Goal: Transaction & Acquisition: Purchase product/service

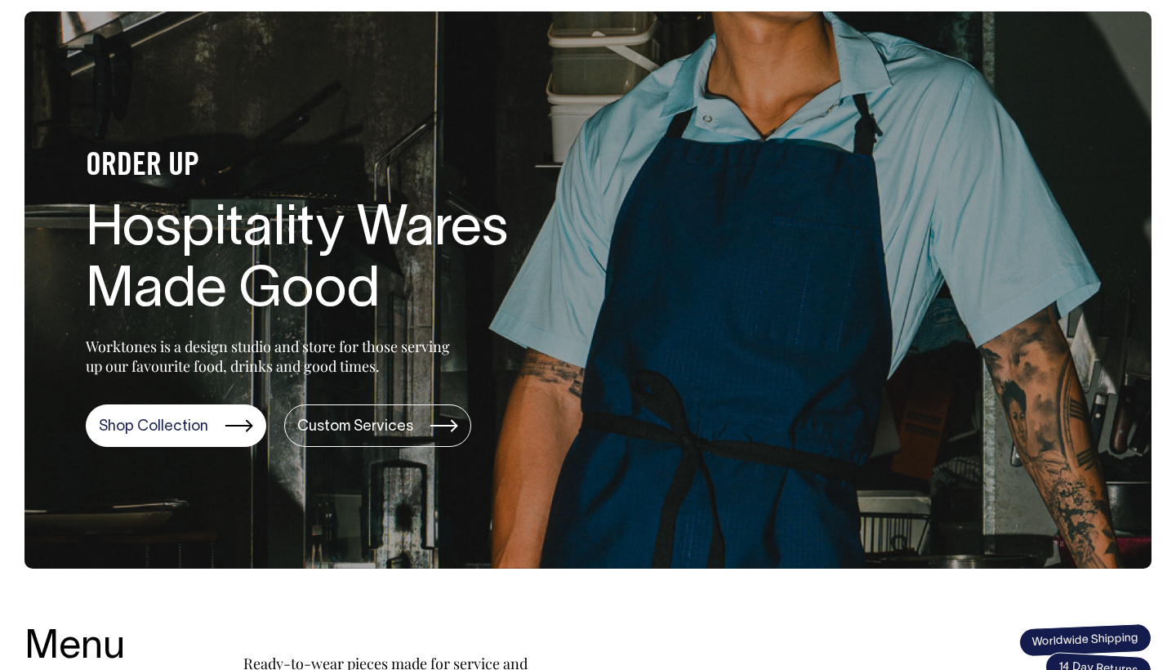
scroll to position [98, 0]
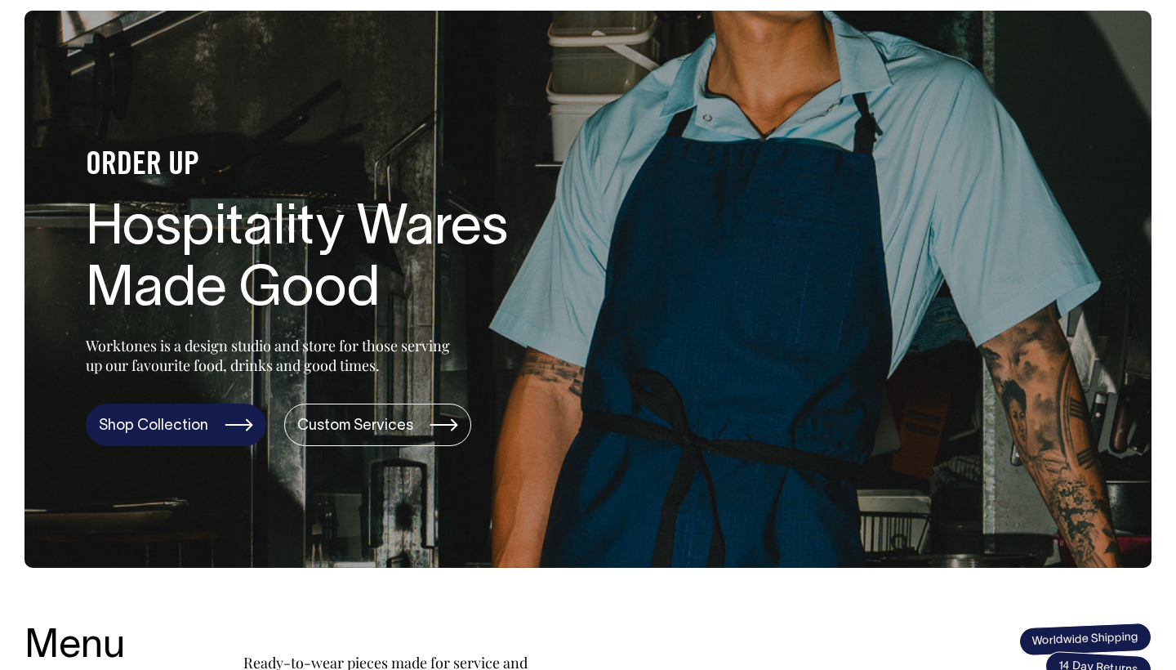
click at [212, 416] on link "Shop Collection" at bounding box center [176, 424] width 180 height 42
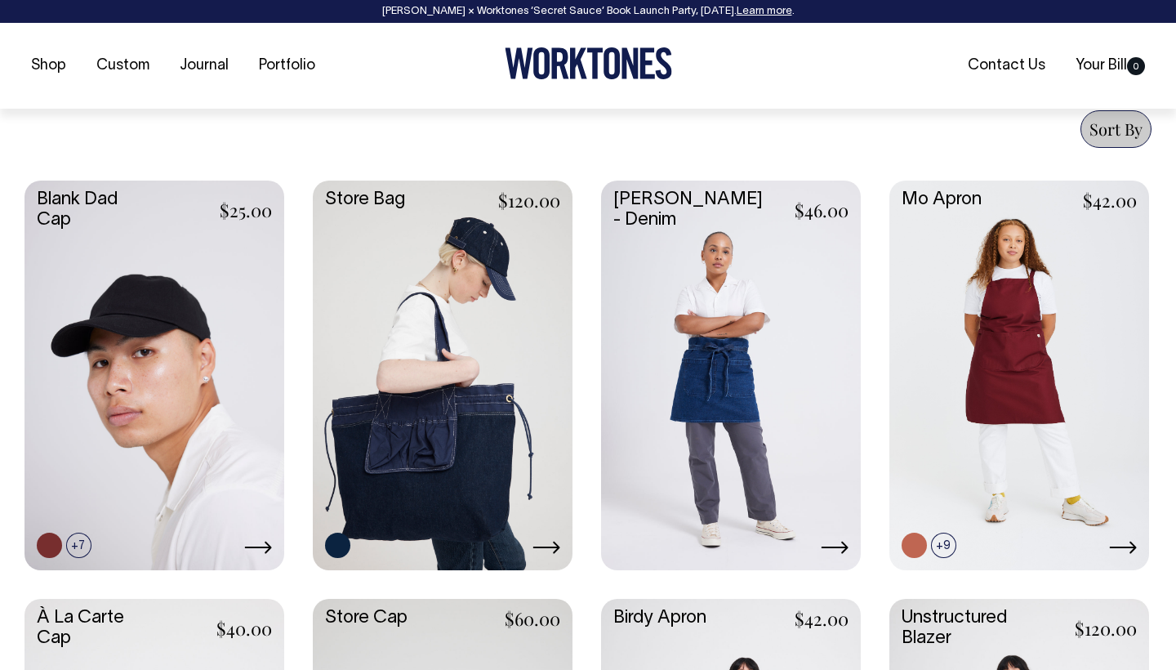
scroll to position [633, 0]
click at [781, 365] on link at bounding box center [731, 373] width 260 height 386
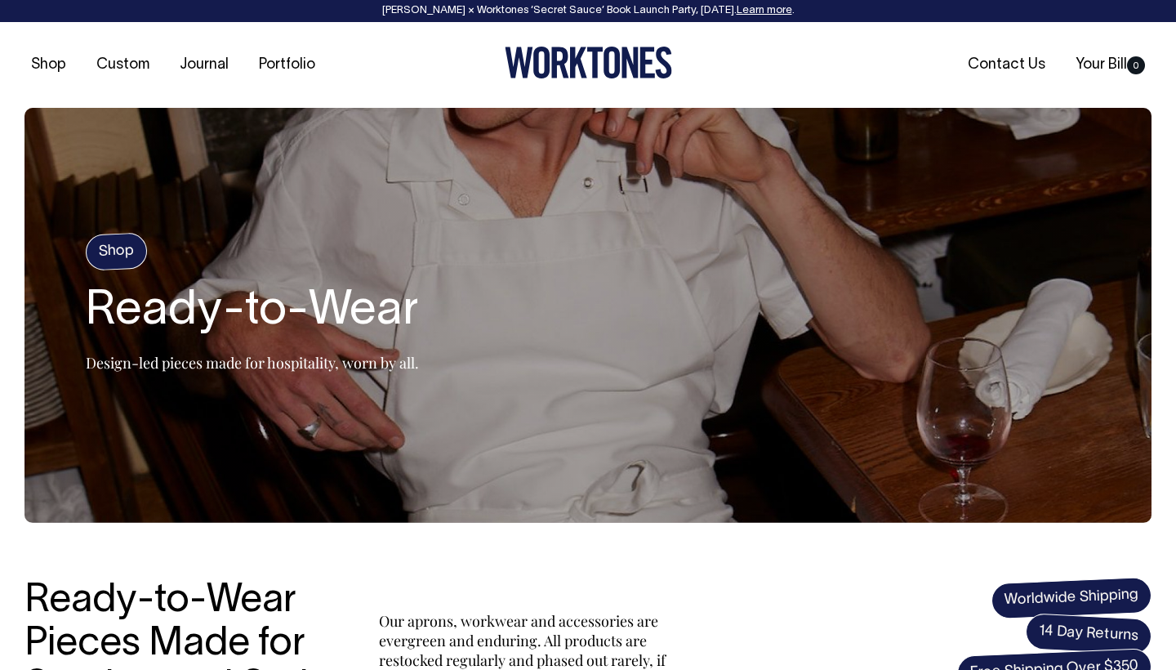
scroll to position [0, 0]
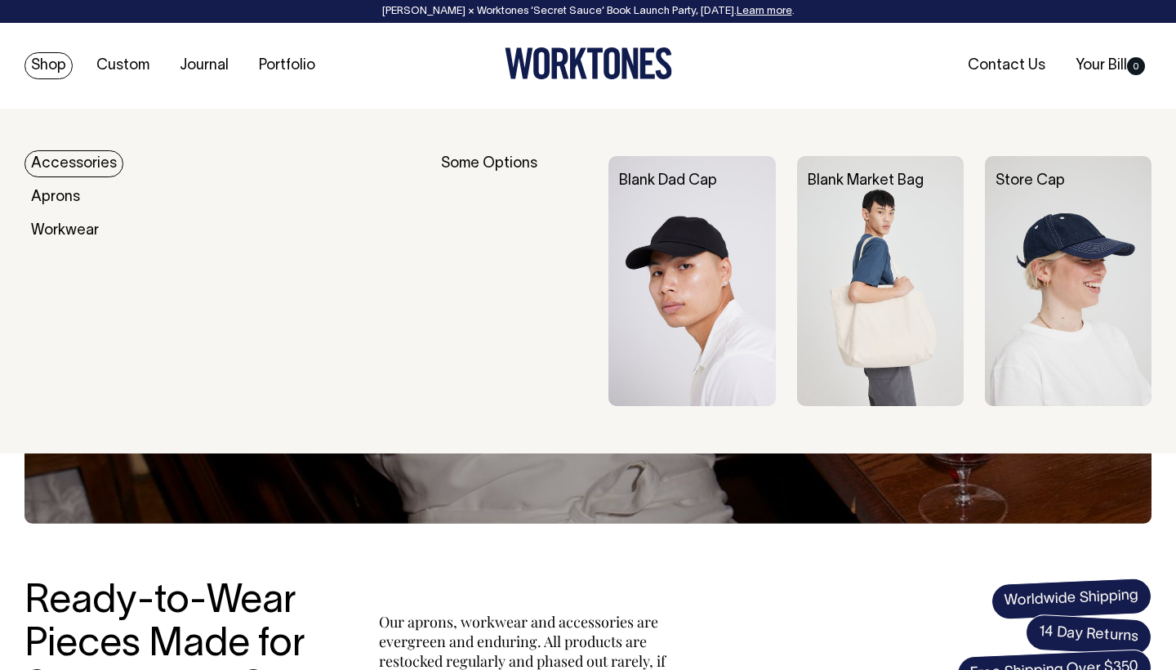
click at [41, 64] on link "Shop" at bounding box center [48, 65] width 48 height 27
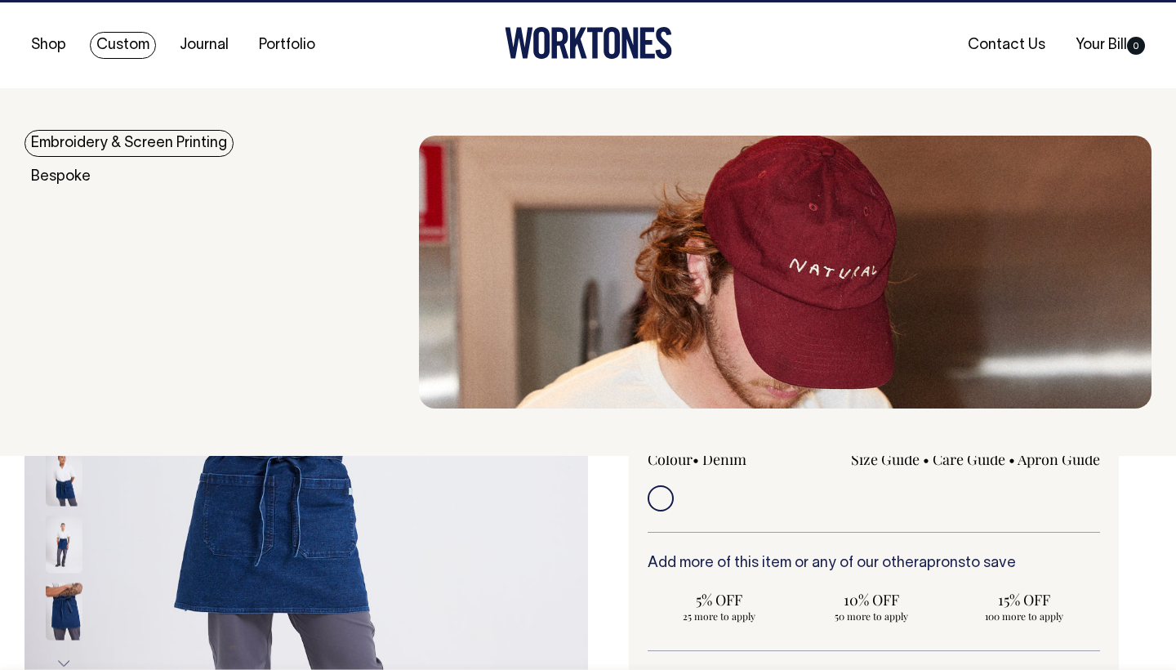
scroll to position [20, 0]
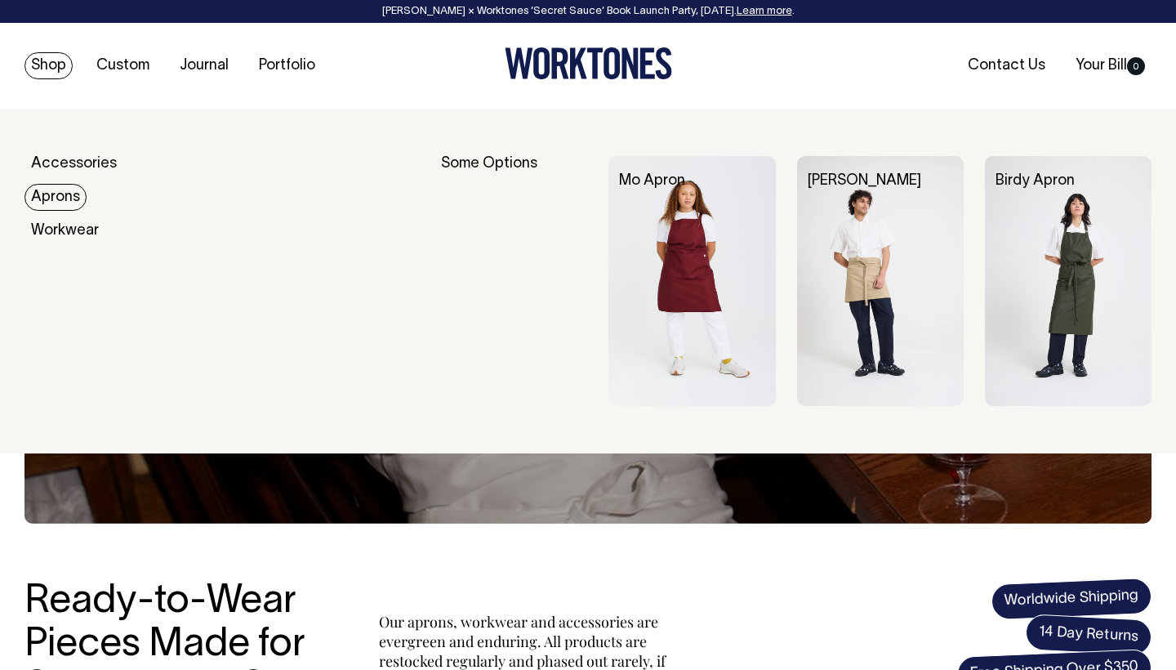
click at [65, 201] on link "Aprons" at bounding box center [55, 197] width 62 height 27
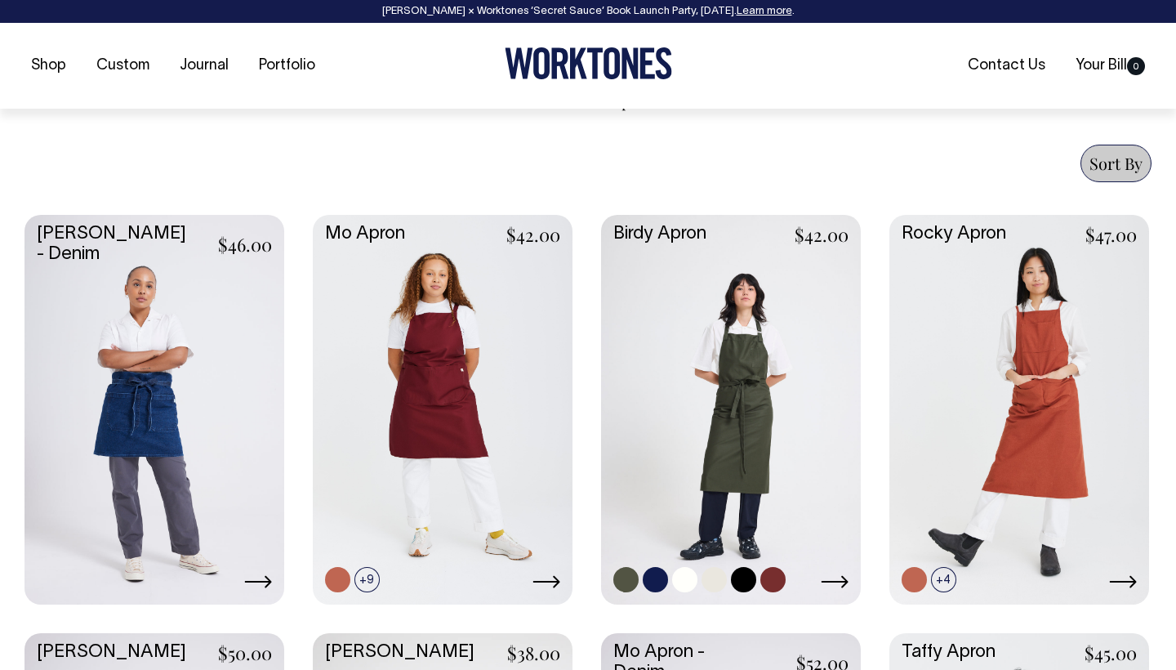
click at [773, 412] on link at bounding box center [731, 408] width 260 height 386
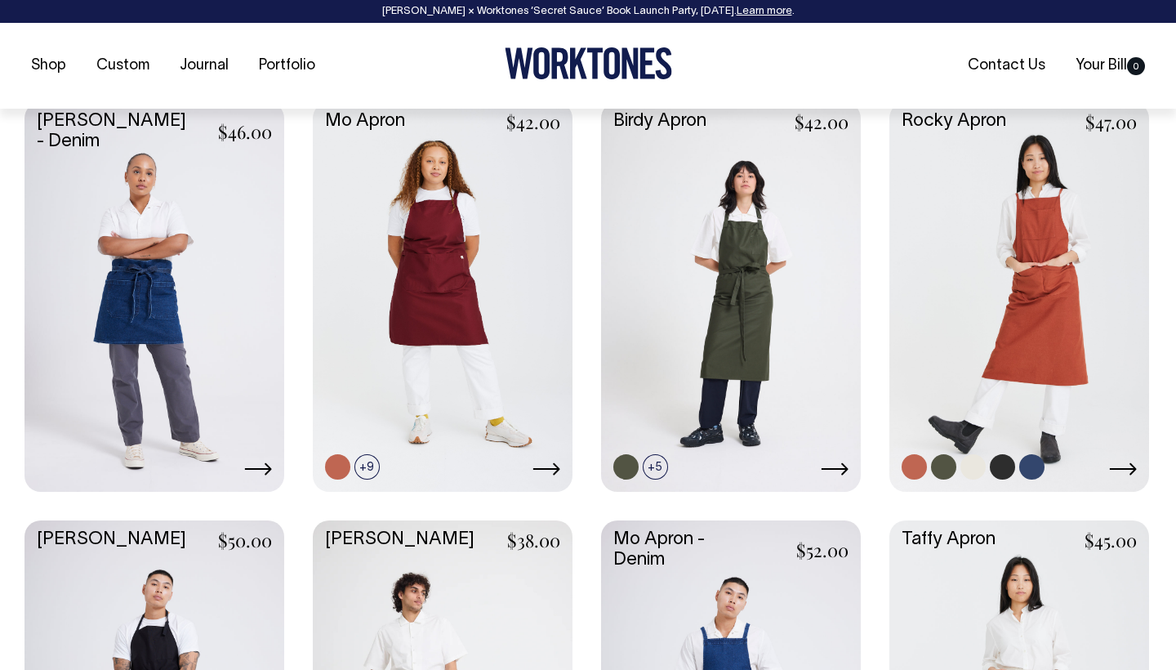
scroll to position [711, 0]
click at [939, 290] on link at bounding box center [1019, 294] width 260 height 386
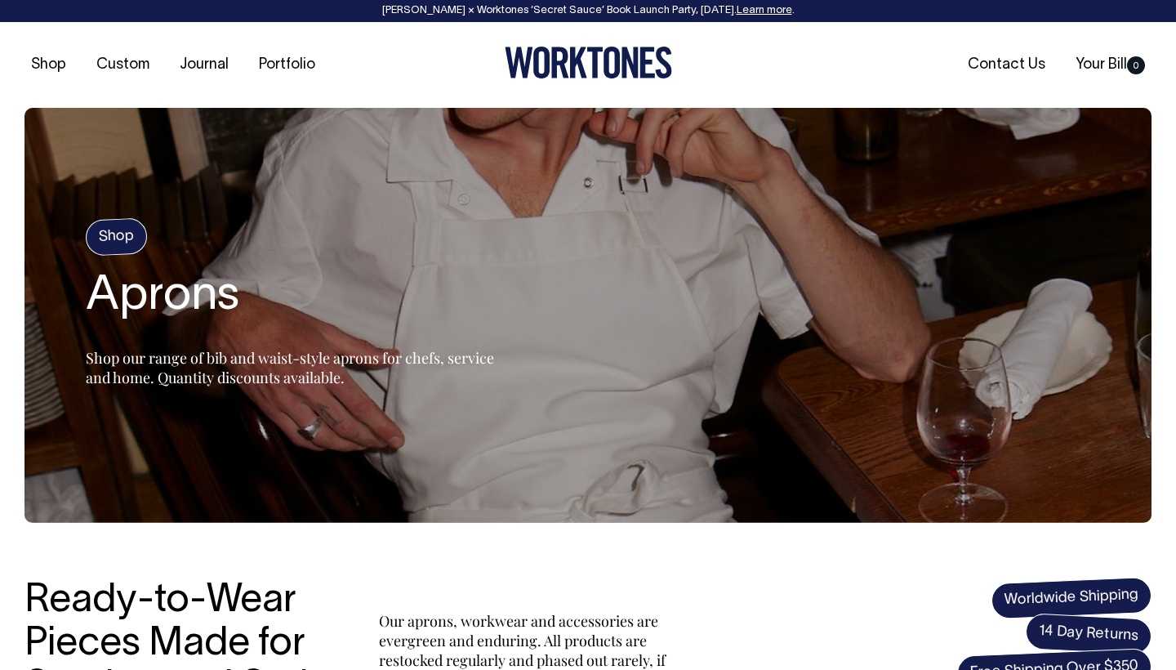
scroll to position [0, 0]
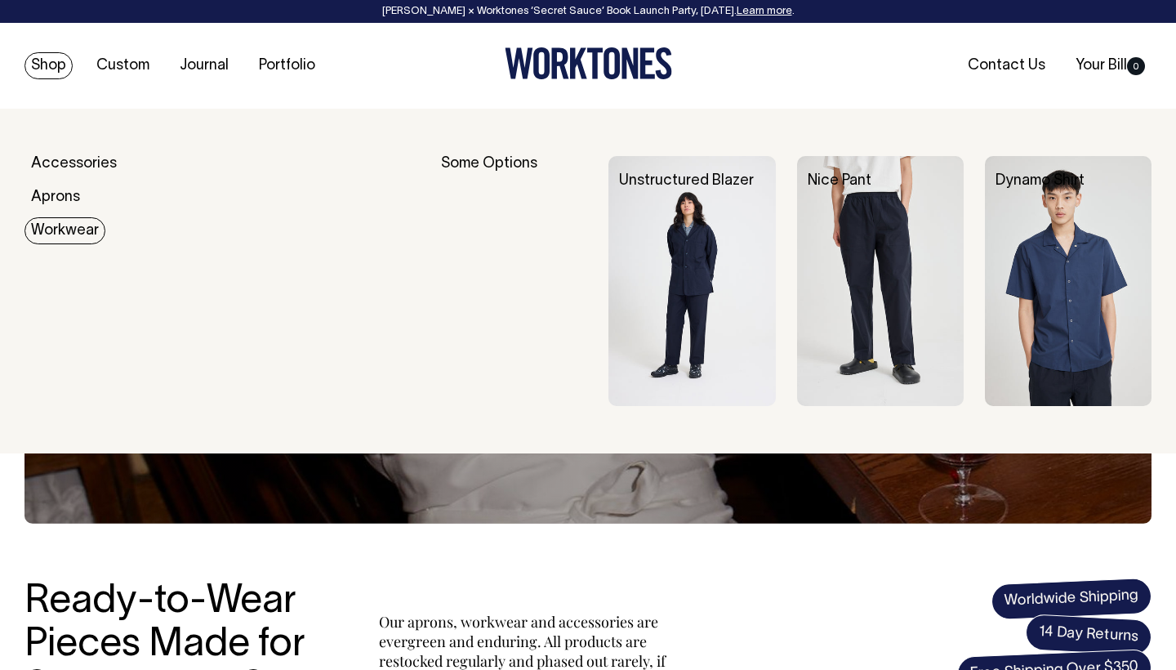
click at [61, 225] on link "Workwear" at bounding box center [64, 230] width 81 height 27
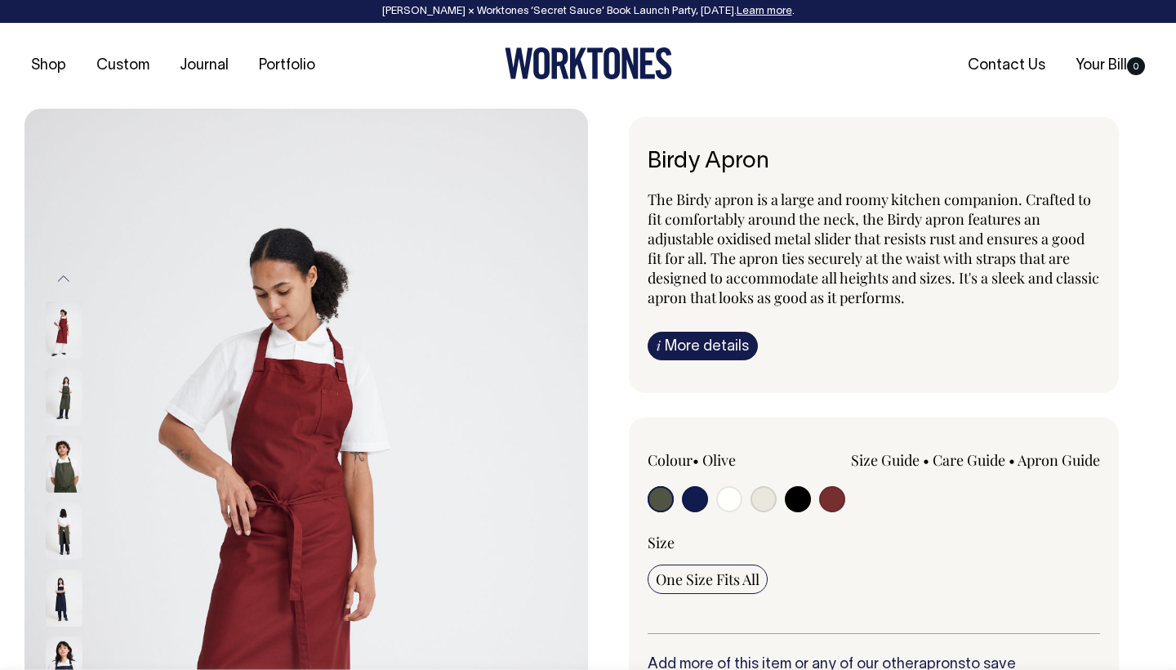
click at [736, 503] on input "radio" at bounding box center [729, 499] width 26 height 26
radio input "true"
select select "Off-White"
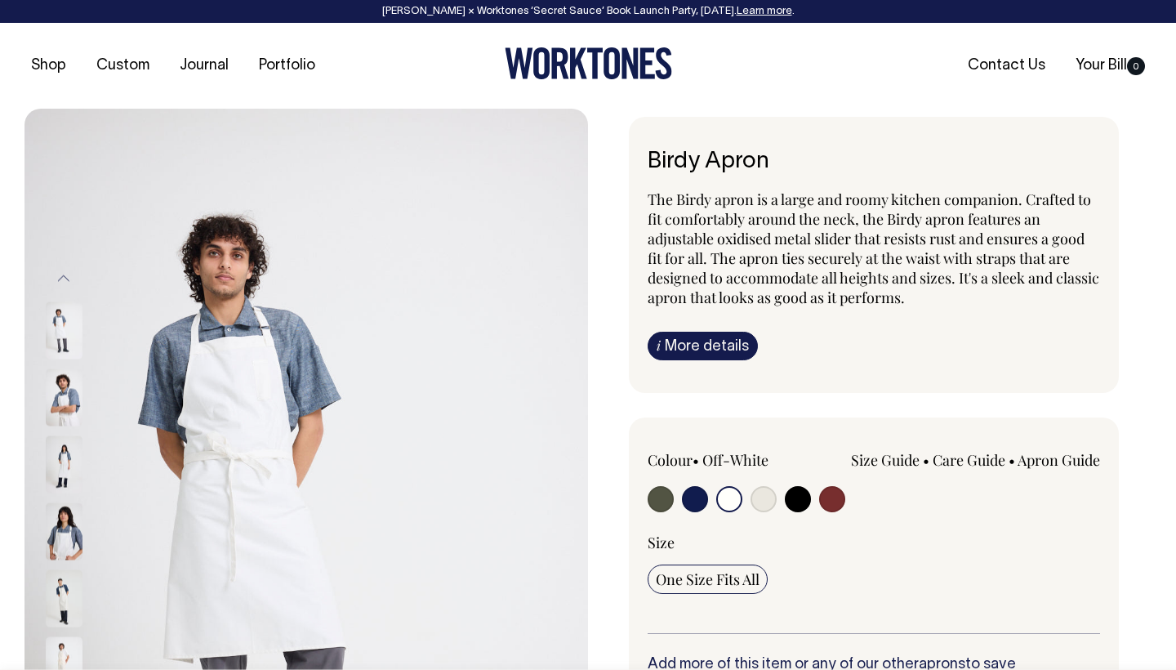
click at [697, 501] on input "radio" at bounding box center [695, 499] width 26 height 26
radio input "true"
select select "Dark Navy"
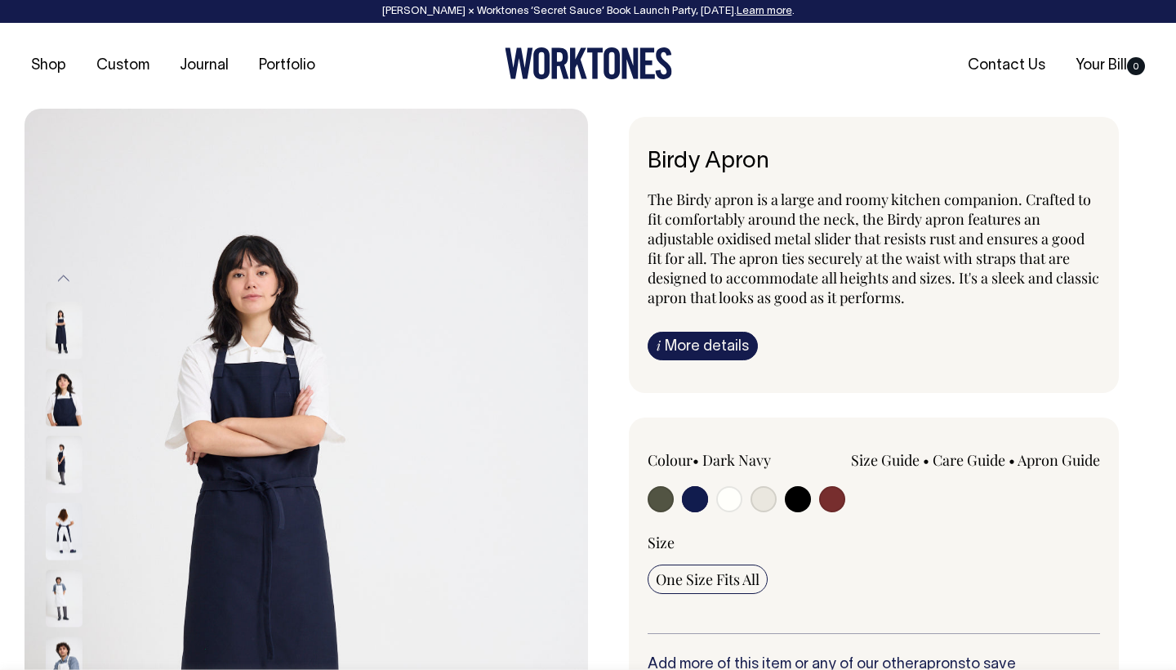
click at [796, 492] on input "radio" at bounding box center [798, 499] width 26 height 26
radio input "true"
select select "Black"
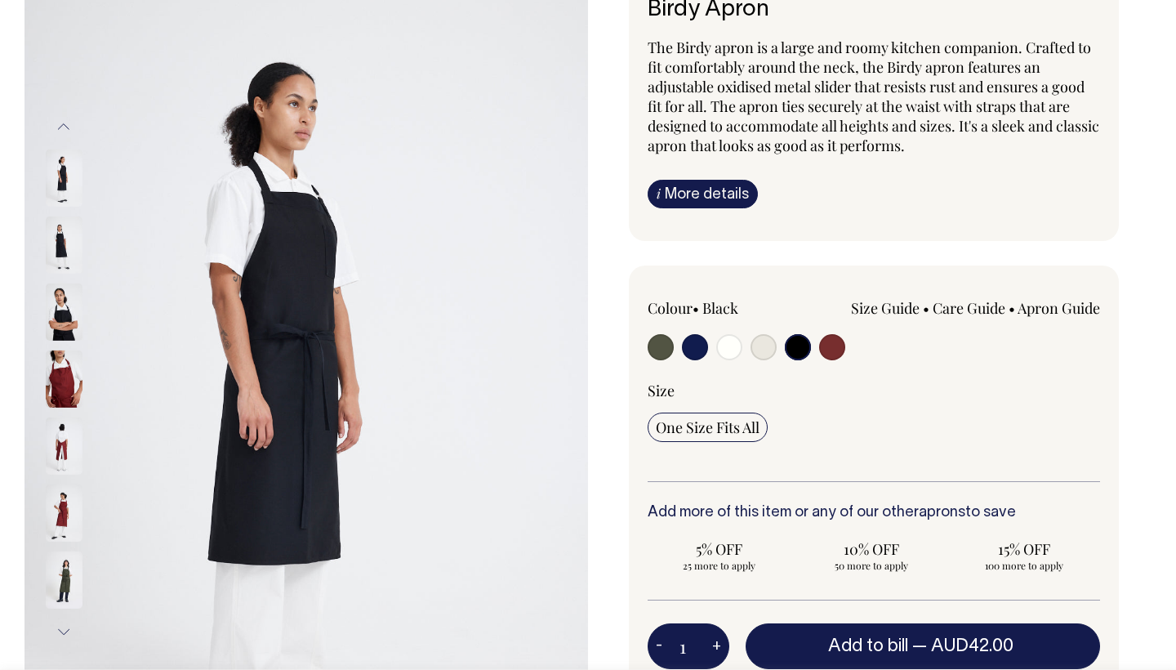
scroll to position [153, 0]
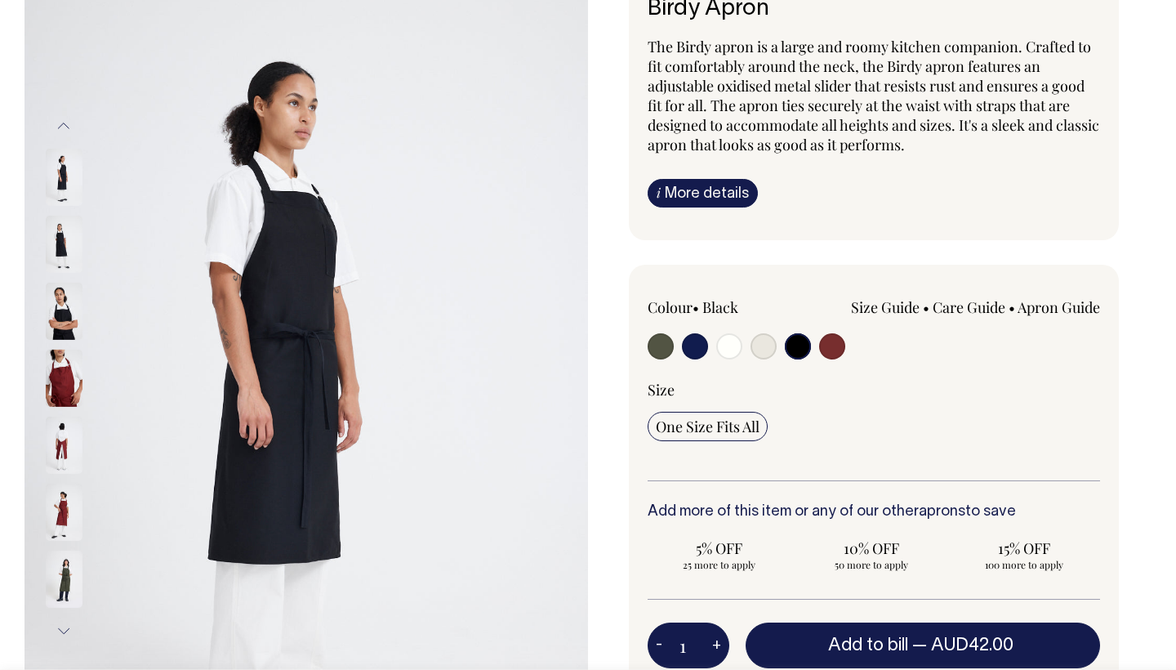
click at [687, 349] on input "radio" at bounding box center [695, 346] width 26 height 26
radio input "true"
select select "Dark Navy"
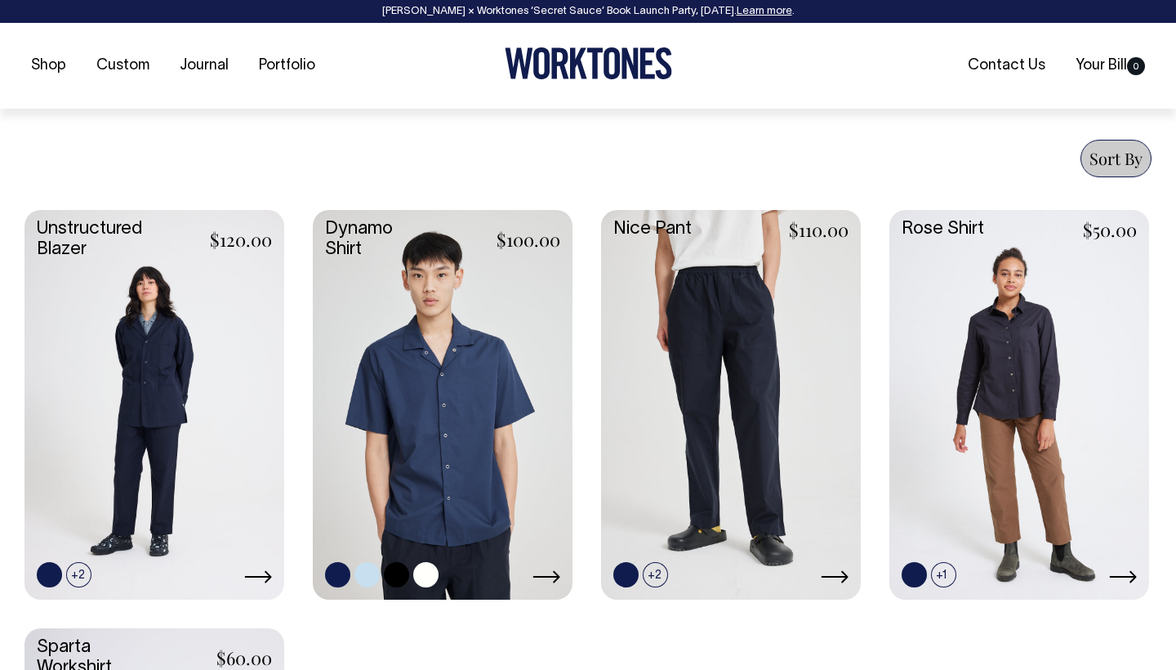
scroll to position [604, 0]
click at [427, 574] on link at bounding box center [425, 573] width 25 height 25
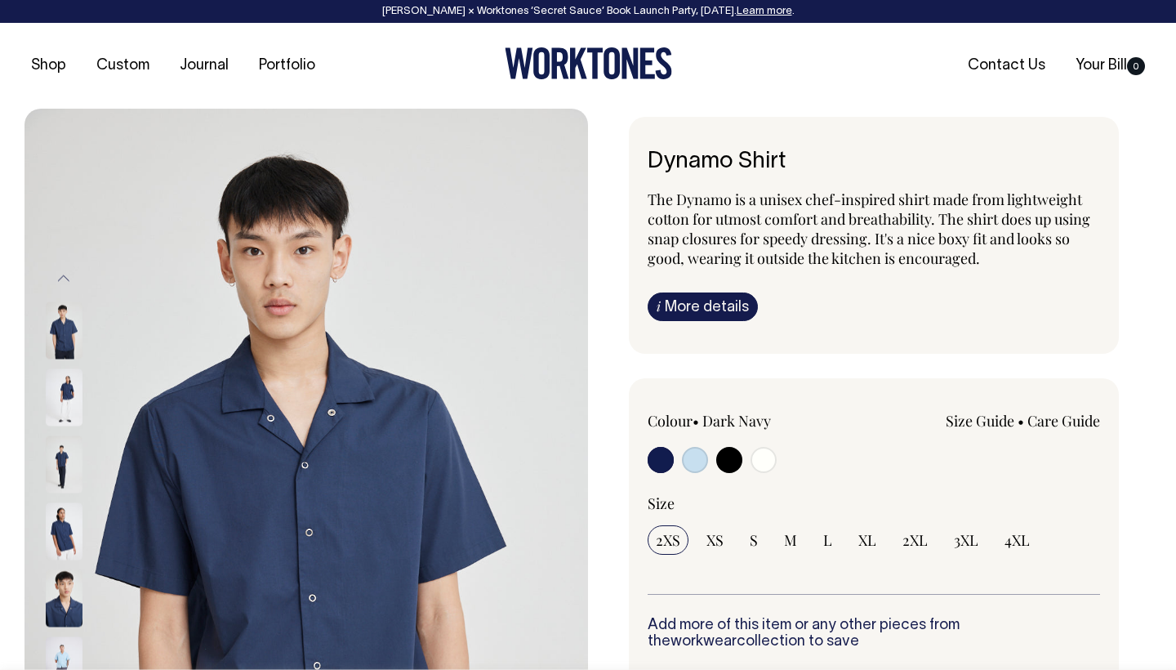
radio input "true"
select select "Off-White"
